Goal: Information Seeking & Learning: Learn about a topic

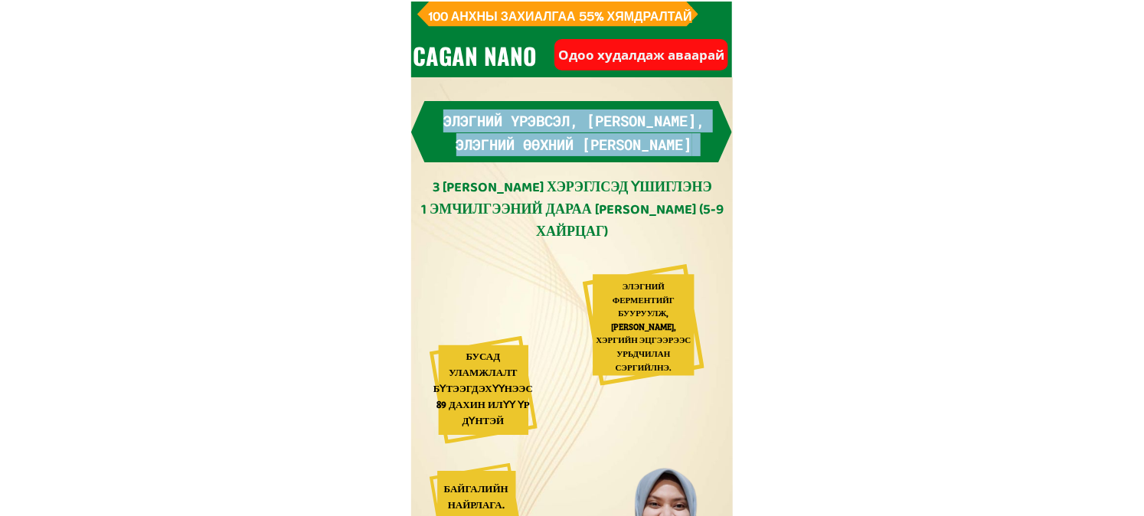
drag, startPoint x: 426, startPoint y: 185, endPoint x: 697, endPoint y: 256, distance: 279.5
click at [697, 256] on div "Элэгний үрэвсэл, [PERSON_NAME], элэгний өөхний эцсийн эмчилгээ 3 [PERSON_NAME] …" at bounding box center [572, 404] width 322 height 607
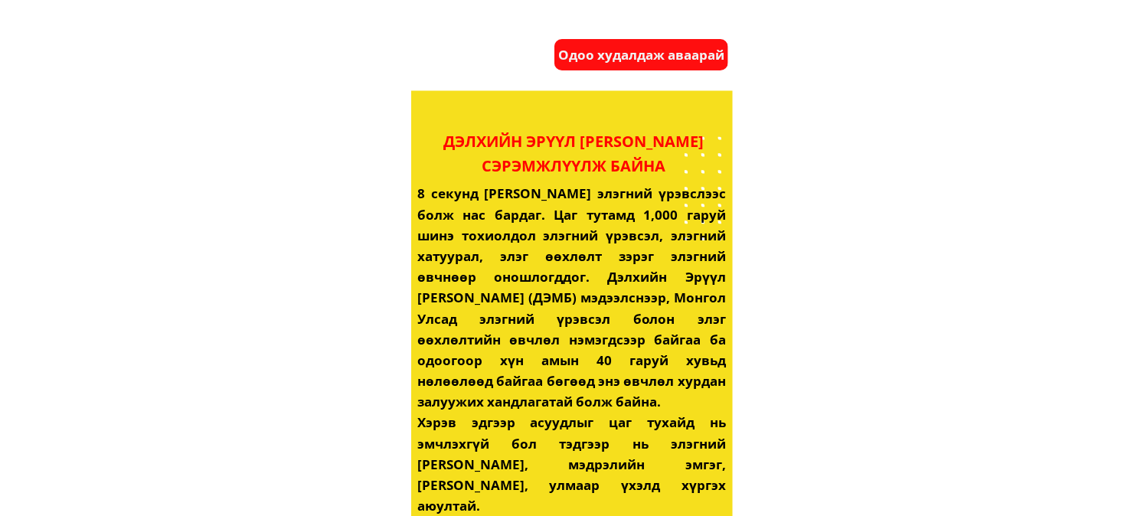
scroll to position [1361, 0]
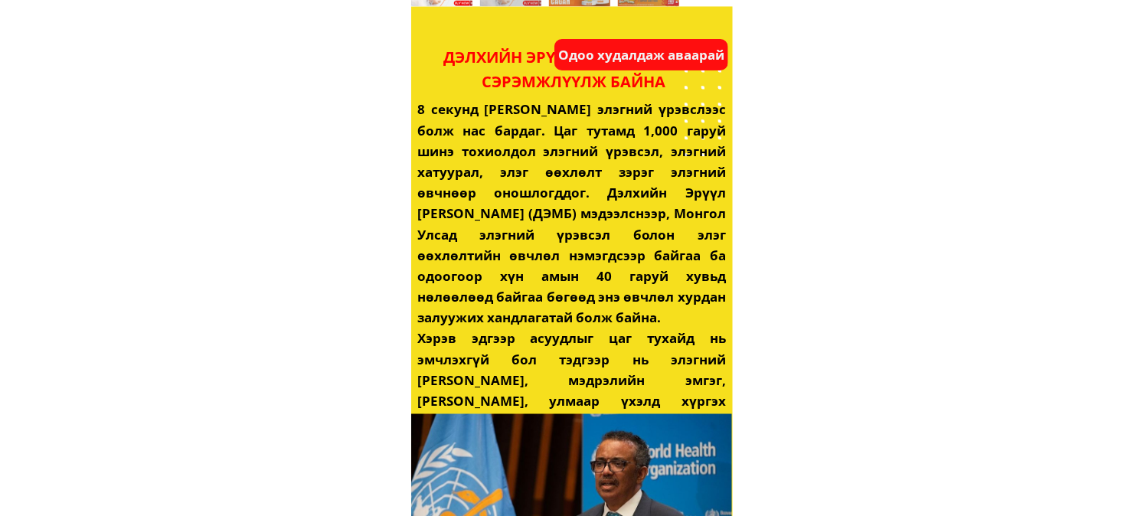
click at [706, 101] on h3 "8 секунд [PERSON_NAME] элэгний үрэвслээс болж нас бардаг. Цаг тутамд 1,000 гару…" at bounding box center [571, 265] width 309 height 333
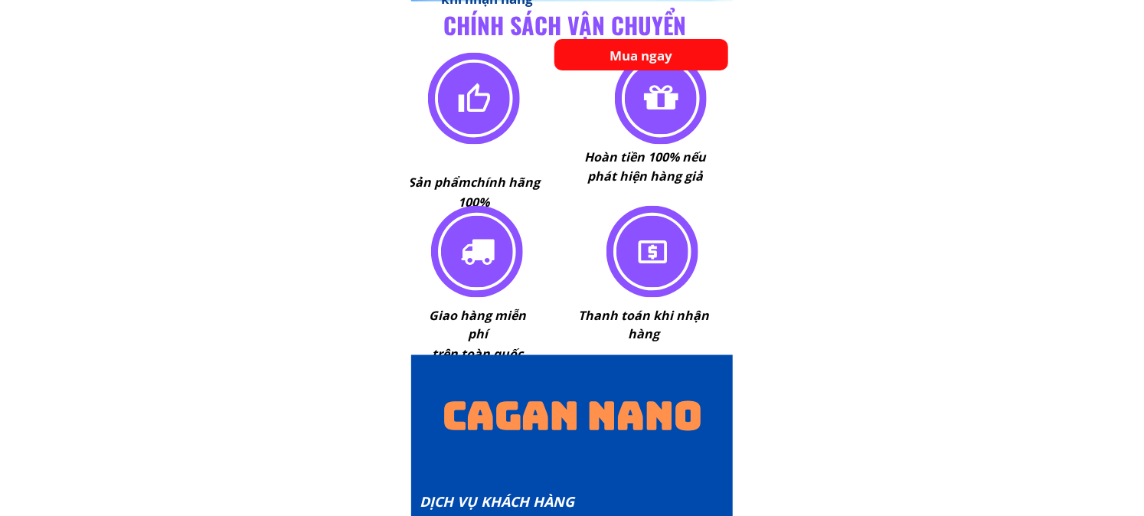
scroll to position [11355, 0]
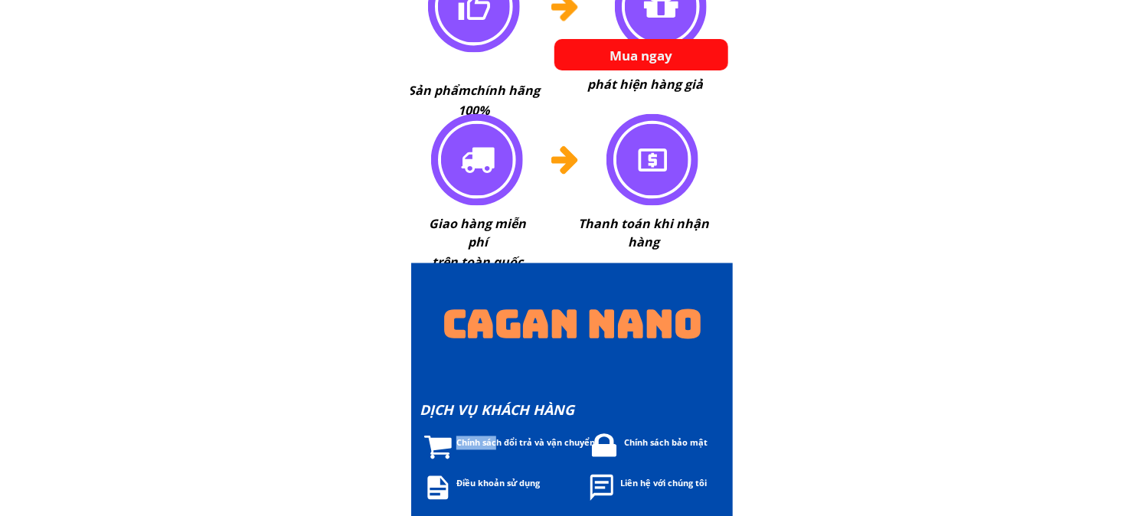
drag, startPoint x: 495, startPoint y: 445, endPoint x: 577, endPoint y: 449, distance: 82.0
click at [577, 449] on div "Chính sách đổi trả và vận chuyển" at bounding box center [619, 447] width 391 height 31
drag, startPoint x: 513, startPoint y: 446, endPoint x: 477, endPoint y: 444, distance: 36.1
click at [477, 444] on font "Chính sách đổi trả và vận chuyển" at bounding box center [525, 442] width 139 height 11
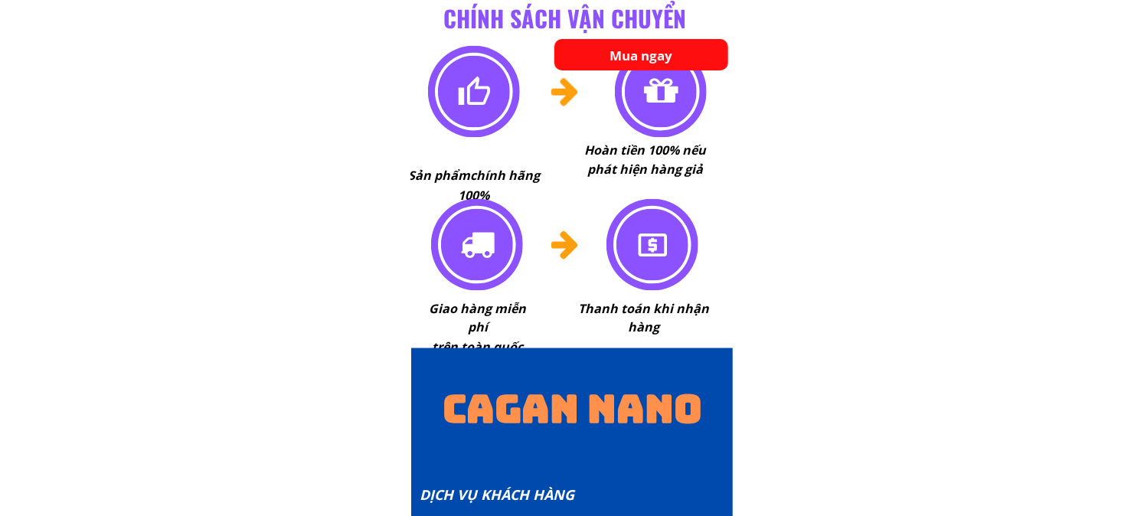
scroll to position [11099, 0]
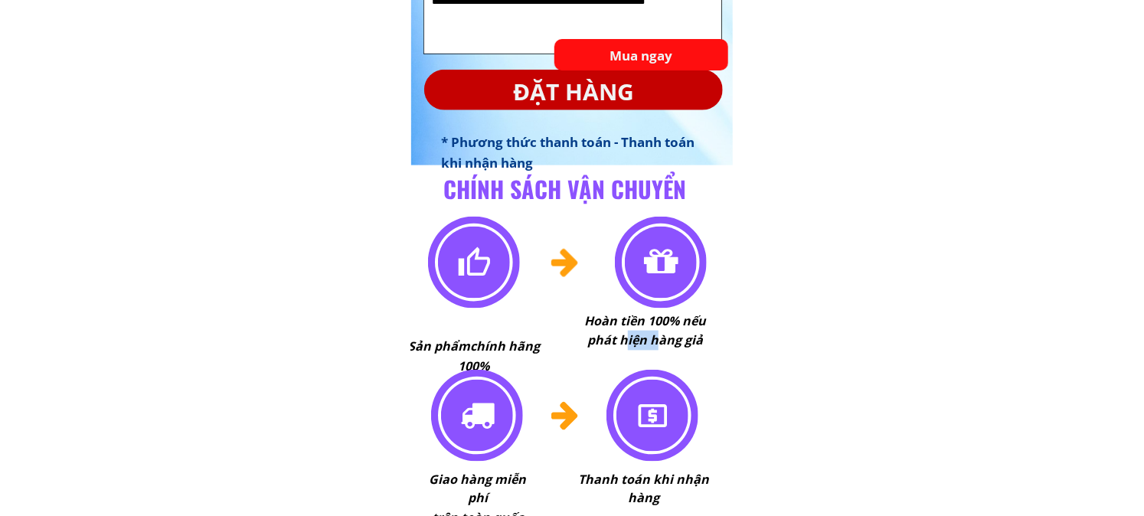
drag, startPoint x: 625, startPoint y: 342, endPoint x: 655, endPoint y: 338, distance: 30.2
click at [655, 338] on font "Hoàn tiền 100% nếu phát hiện hàng giả" at bounding box center [645, 330] width 122 height 37
